Goal: Transaction & Acquisition: Book appointment/travel/reservation

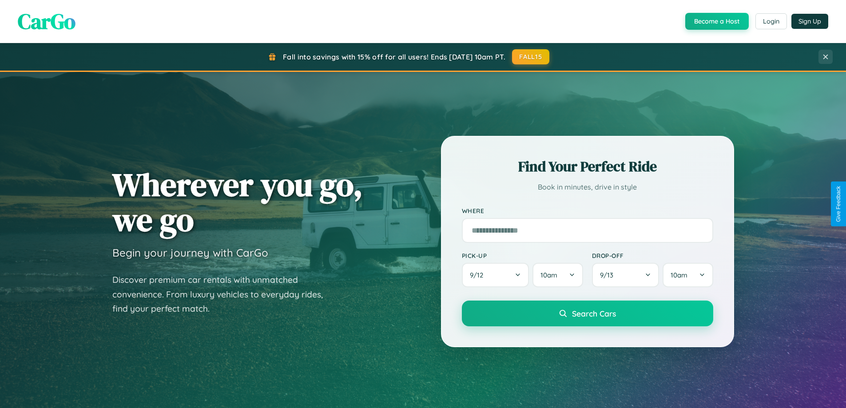
scroll to position [1708, 0]
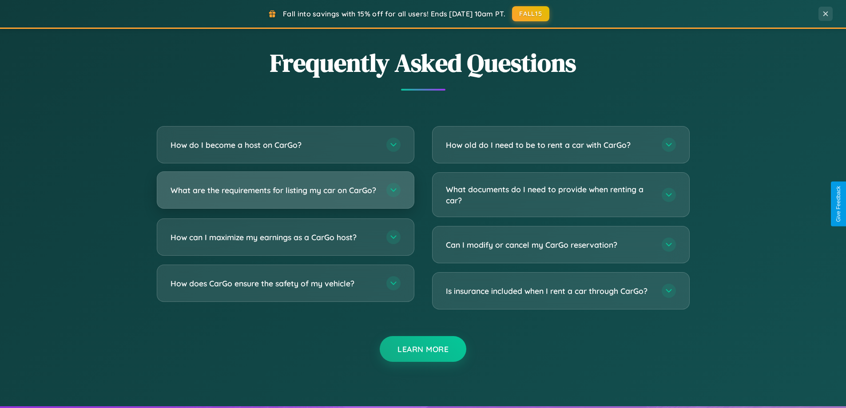
click at [285, 194] on h3 "What are the requirements for listing my car on CarGo?" at bounding box center [273, 190] width 207 height 11
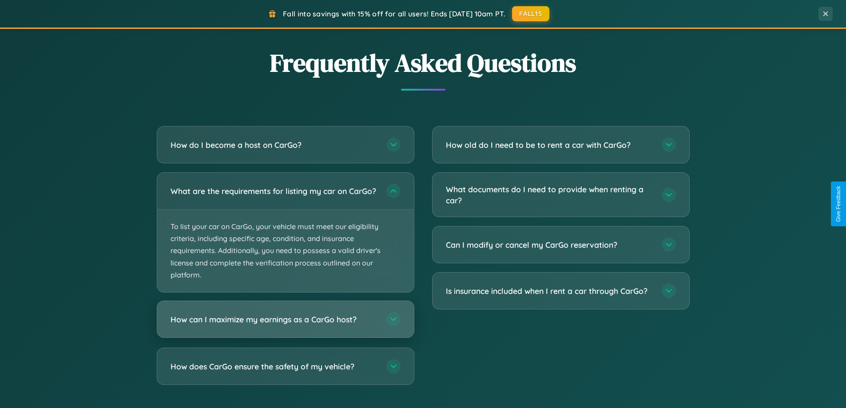
click at [285, 325] on h3 "How can I maximize my earnings as a CarGo host?" at bounding box center [273, 319] width 207 height 11
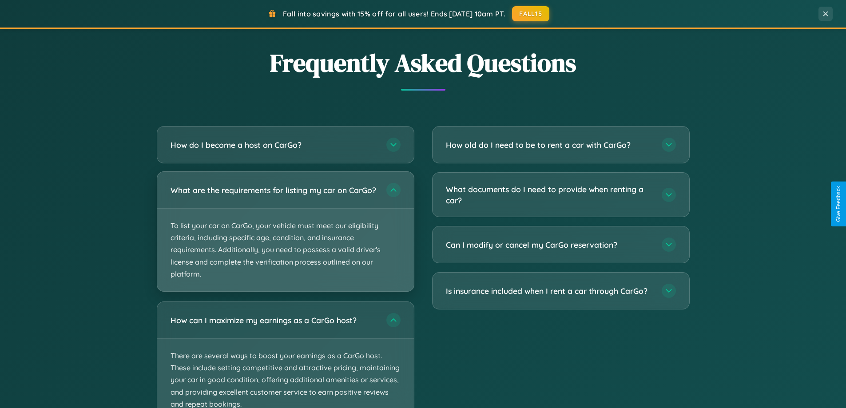
click at [285, 236] on p "To list your car on CarGo, your vehicle must meet our eligibility criteria, inc…" at bounding box center [285, 250] width 257 height 83
click at [285, 235] on p "To list your car on CarGo, your vehicle must meet our eligibility criteria, inc…" at bounding box center [285, 250] width 257 height 83
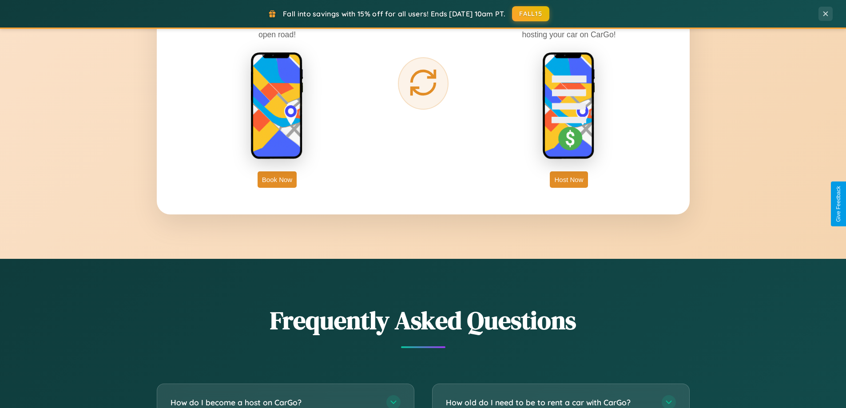
scroll to position [1426, 0]
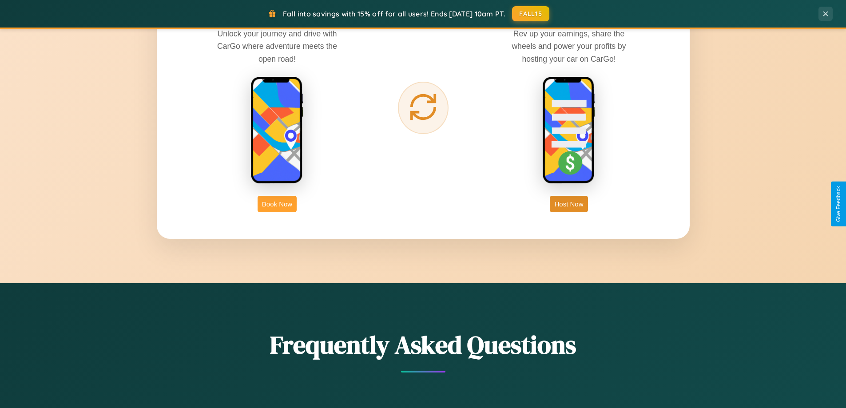
click at [277, 204] on button "Book Now" at bounding box center [276, 204] width 39 height 16
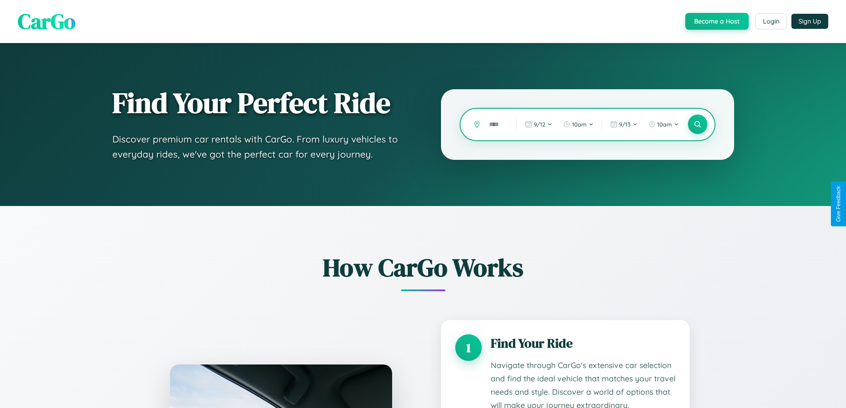
click at [496, 124] on input "text" at bounding box center [495, 125] width 23 height 16
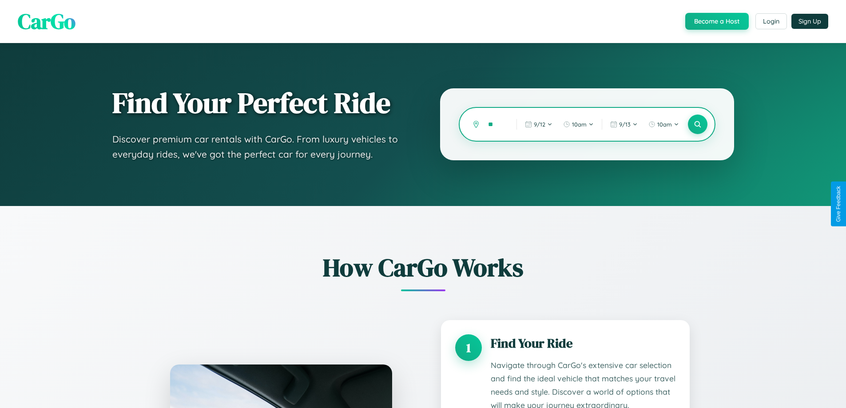
type input "*"
type input "******"
click at [697, 124] on icon at bounding box center [697, 124] width 8 height 8
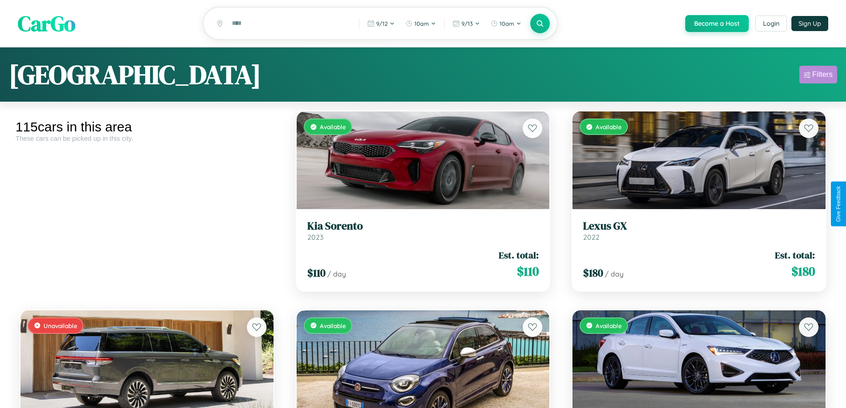
click at [818, 76] on div "Filters" at bounding box center [822, 74] width 20 height 9
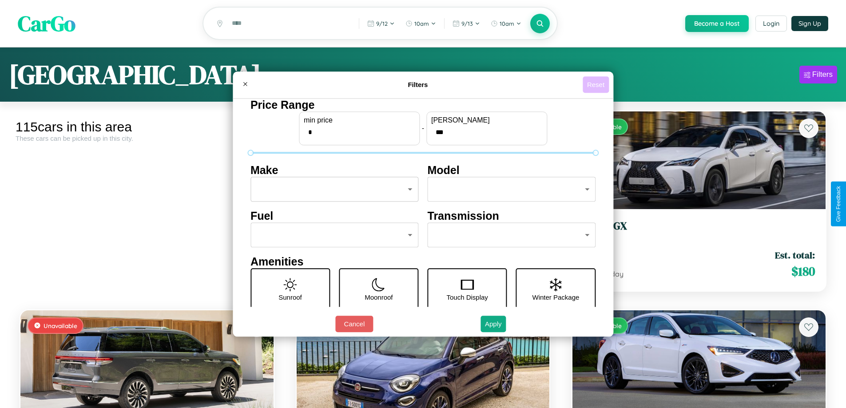
click at [597, 84] on button "Reset" at bounding box center [595, 84] width 26 height 16
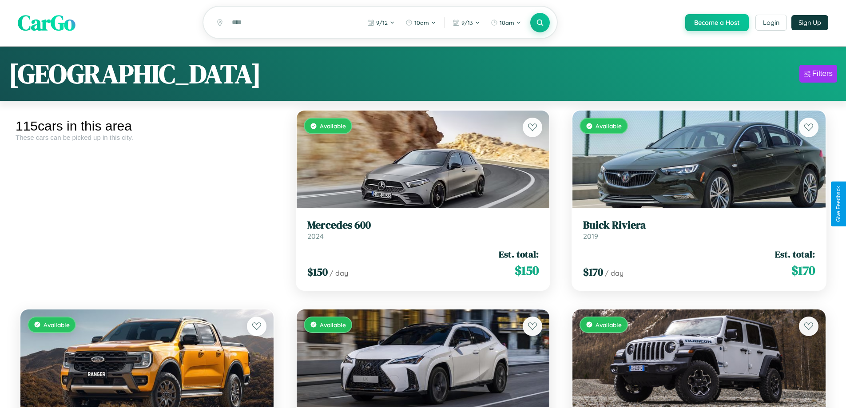
scroll to position [3968, 0]
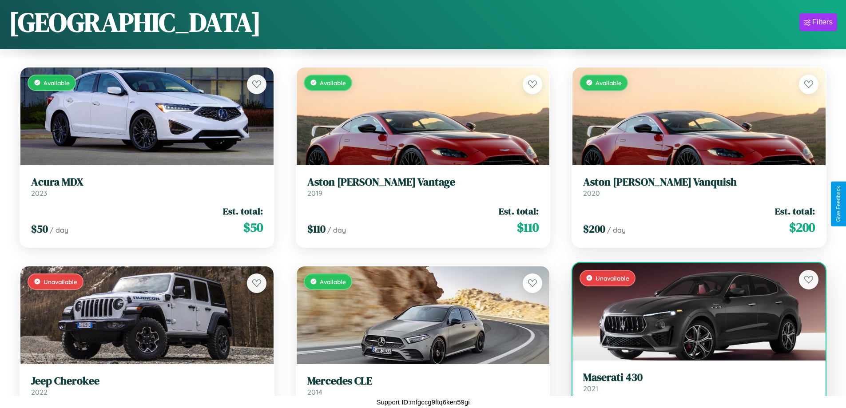
click at [693, 384] on h3 "Maserati 430" at bounding box center [699, 377] width 232 height 13
